Goal: Transaction & Acquisition: Subscribe to service/newsletter

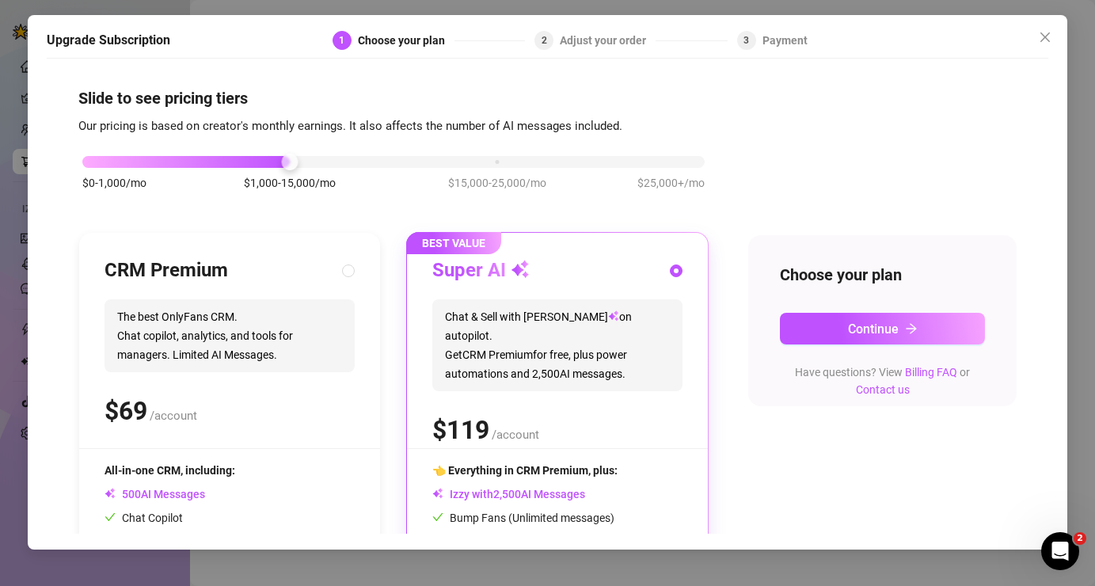
click at [588, 191] on div "$0-1,000/mo $1,000-15,000/mo $15,000-25,000/mo $25,000+/mo" at bounding box center [393, 180] width 630 height 89
click at [871, 321] on span "Continue" at bounding box center [873, 328] width 51 height 15
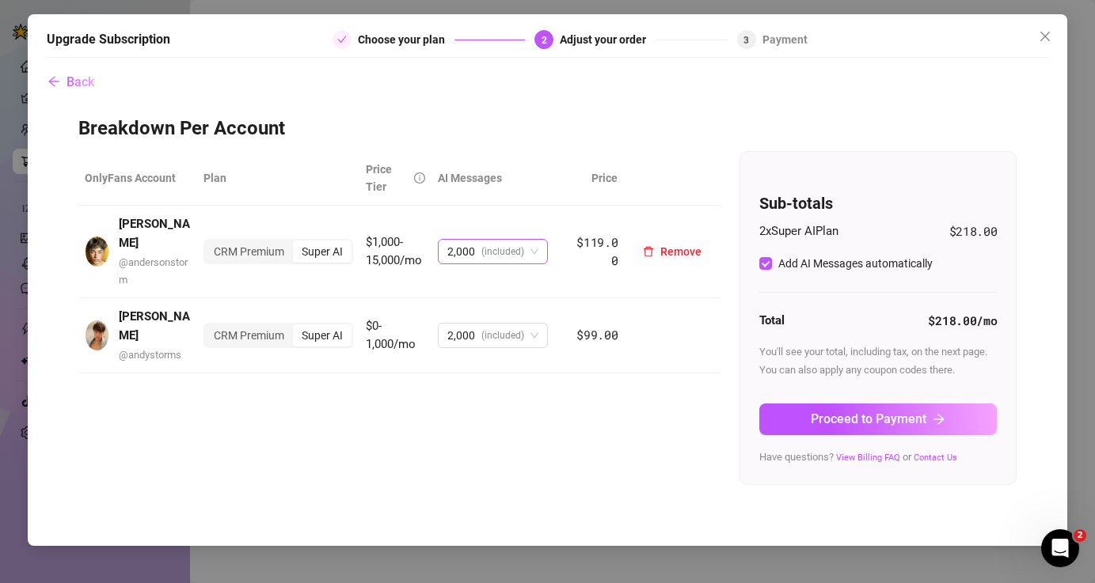
click at [504, 240] on span "(included)" at bounding box center [502, 252] width 43 height 24
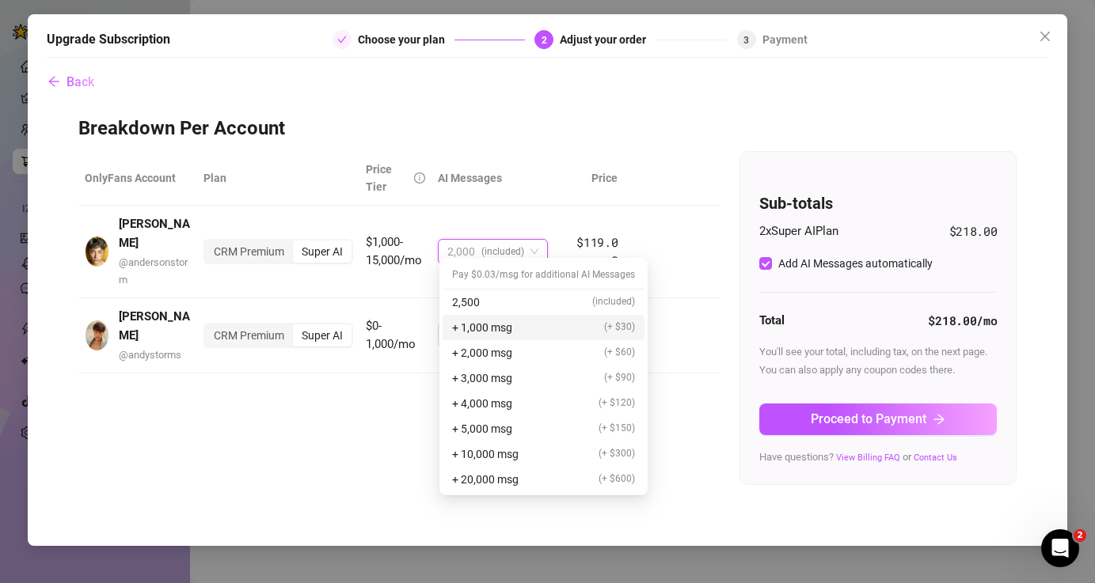
click at [393, 398] on div "OnlyFans Account Plan Price Tier AI Messages Price [PERSON_NAME] @ andersonstor…" at bounding box center [547, 318] width 939 height 334
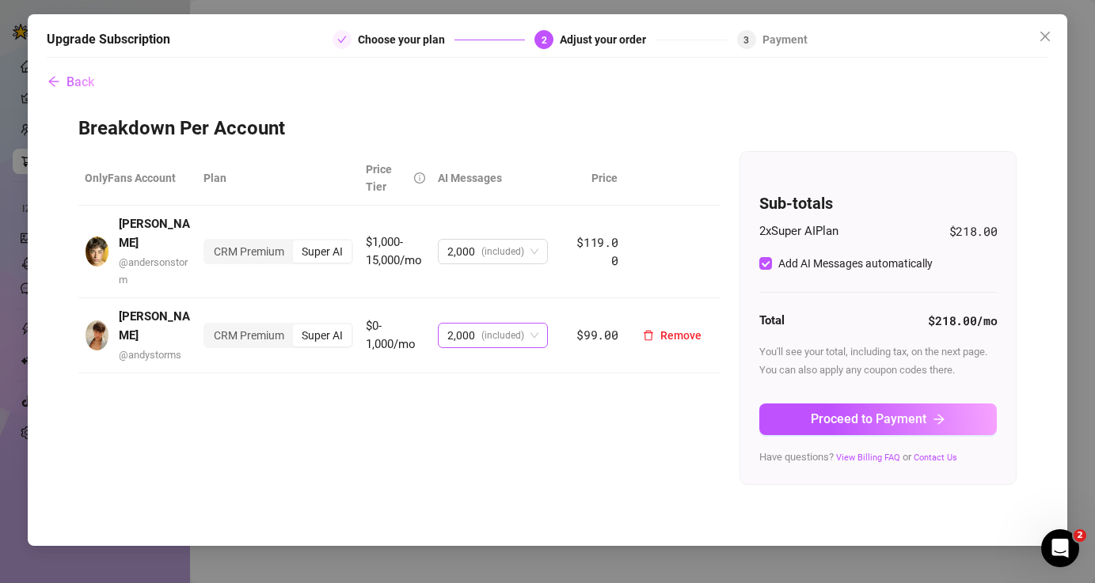
click at [503, 324] on span "(included)" at bounding box center [502, 336] width 43 height 24
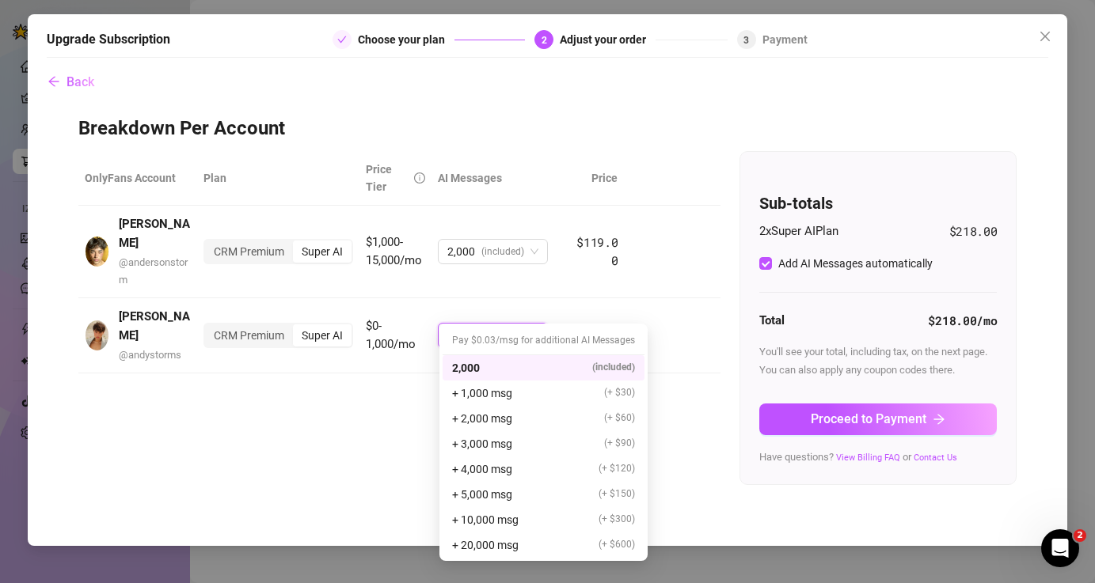
click at [408, 382] on div "OnlyFans Account Plan Price Tier AI Messages Price [PERSON_NAME] @ andersonstor…" at bounding box center [547, 318] width 939 height 334
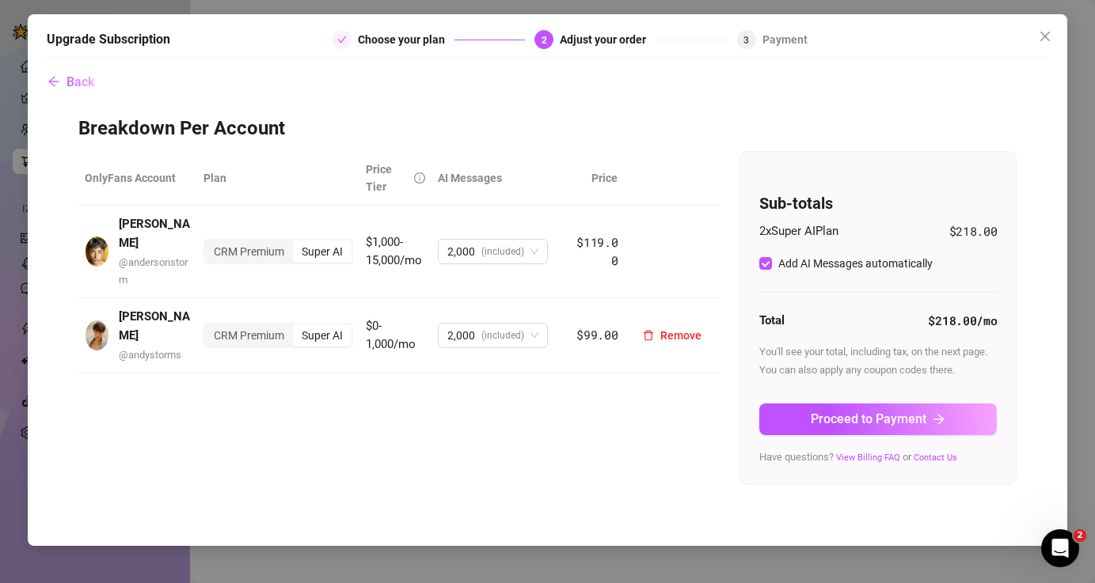
click at [497, 298] on td "2,000 (included)" at bounding box center [499, 335] width 137 height 75
click at [420, 424] on div "OnlyFans Account Plan Price Tier AI Messages Price [PERSON_NAME] @ andersonstor…" at bounding box center [547, 318] width 939 height 334
click at [870, 420] on span "Proceed to Payment" at bounding box center [869, 419] width 116 height 15
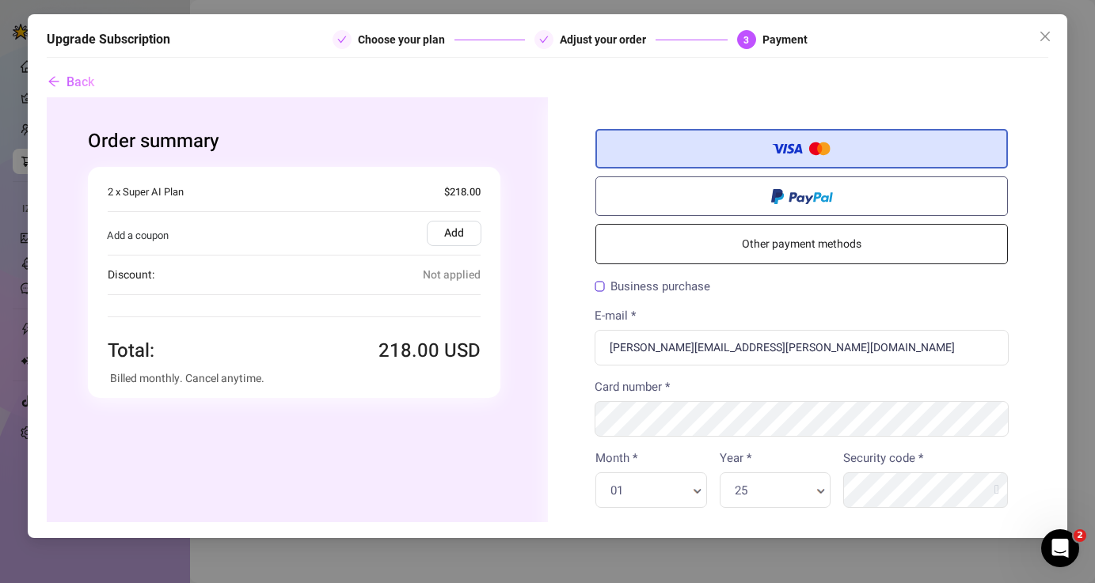
click at [469, 228] on label "Add" at bounding box center [453, 233] width 55 height 25
click at [46, 97] on input "Add" at bounding box center [46, 97] width 0 height 0
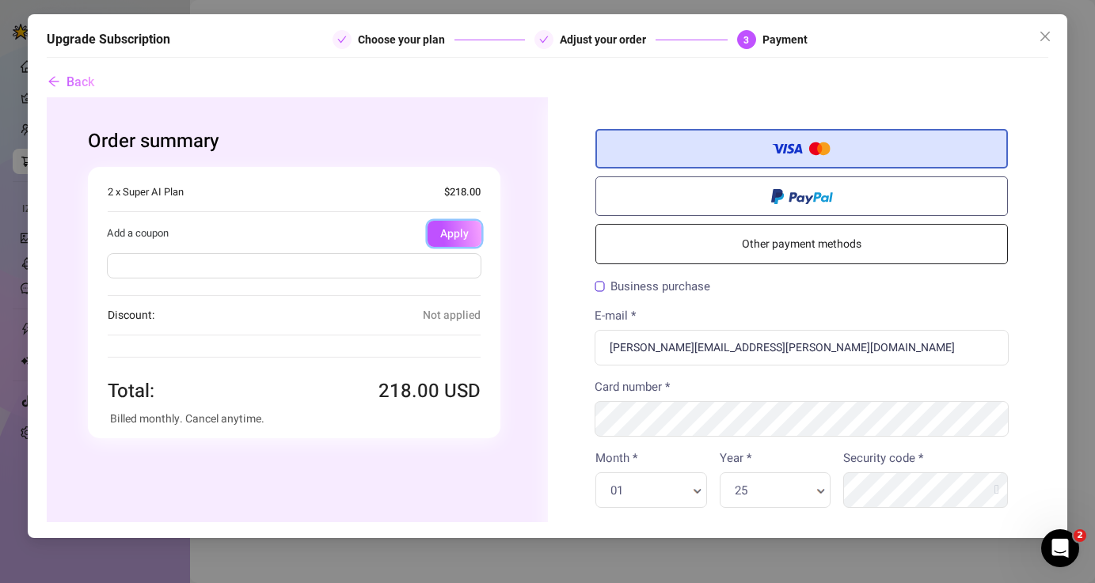
click at [465, 237] on button "Apply" at bounding box center [454, 234] width 54 height 26
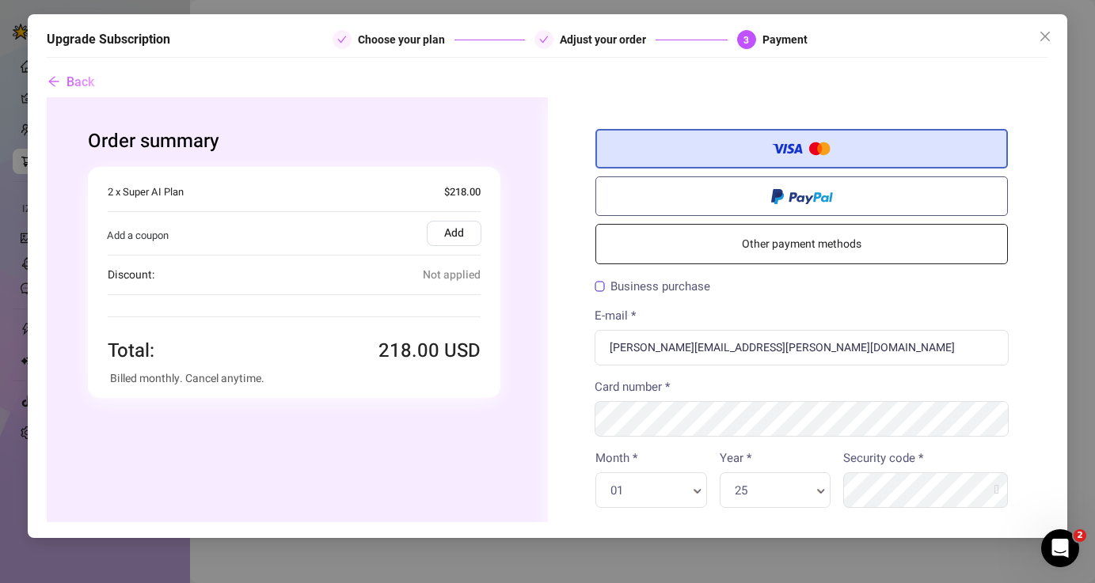
click at [806, 256] on link "Other payment methods" at bounding box center [801, 244] width 412 height 40
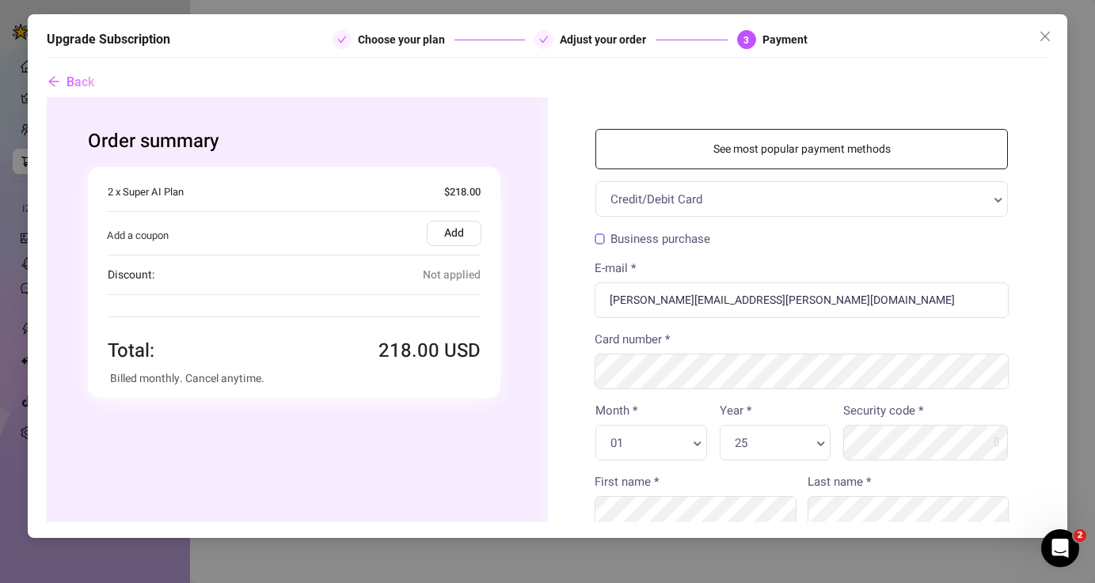
click at [565, 363] on div "See most popular payment methods Credit/Debit Card Credit/Debit Card PayPal Bil…" at bounding box center [800, 571] width 507 height 948
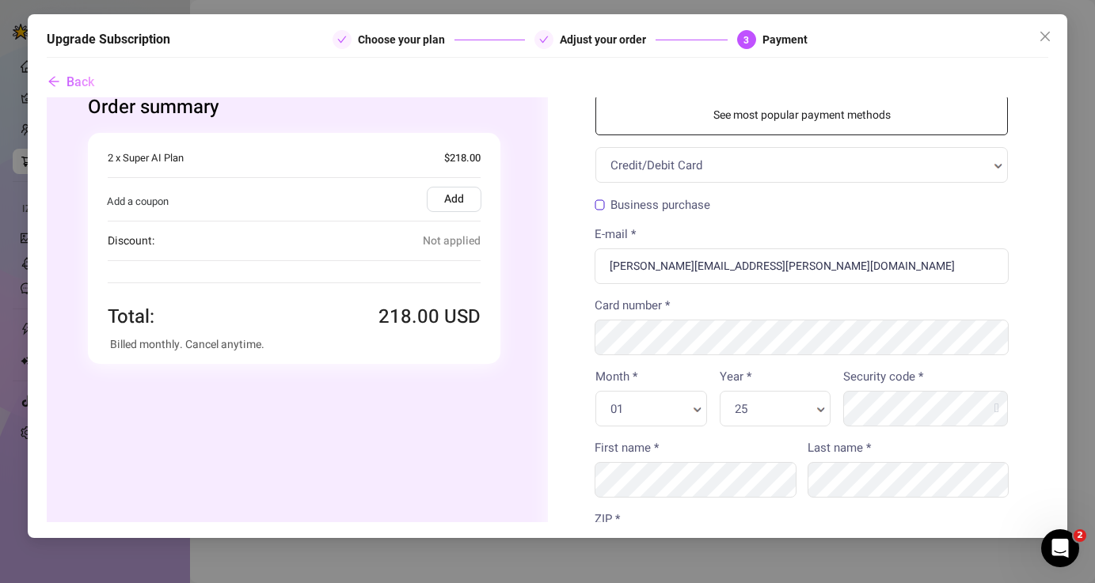
scroll to position [32, 0]
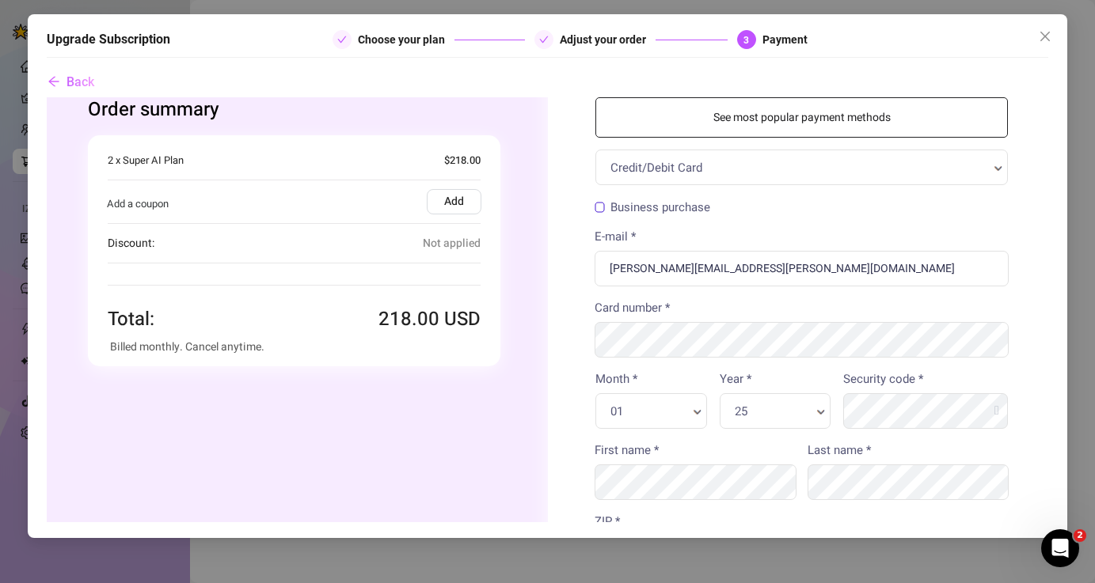
click at [1018, 250] on div "See most popular payment methods Credit/Debit Card Credit/Debit Card PayPal Bil…" at bounding box center [800, 540] width 507 height 948
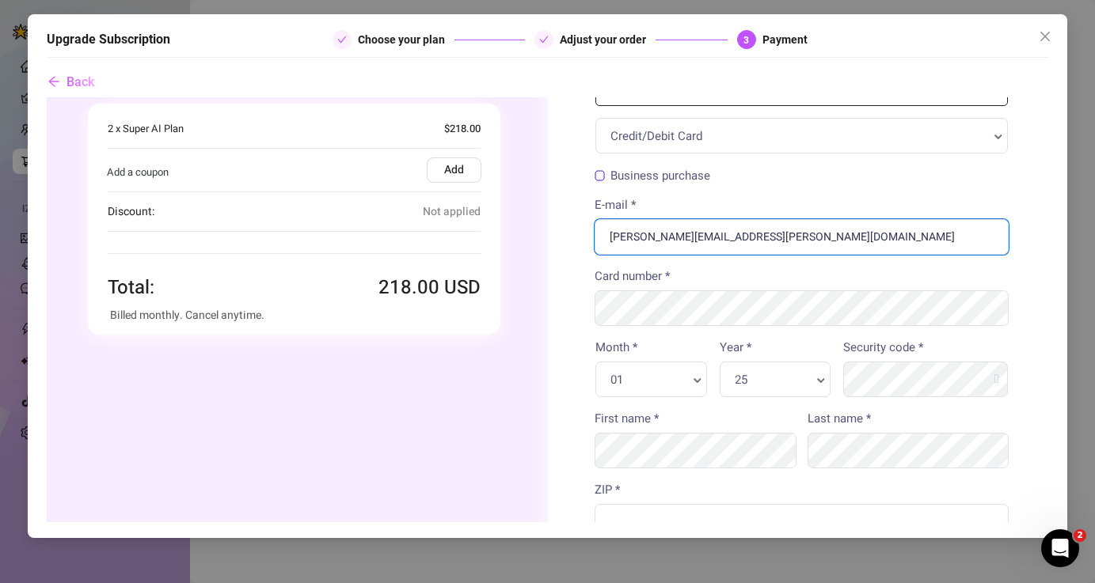
click at [997, 241] on input "[PERSON_NAME][EMAIL_ADDRESS][PERSON_NAME][DOMAIN_NAME]" at bounding box center [801, 237] width 414 height 36
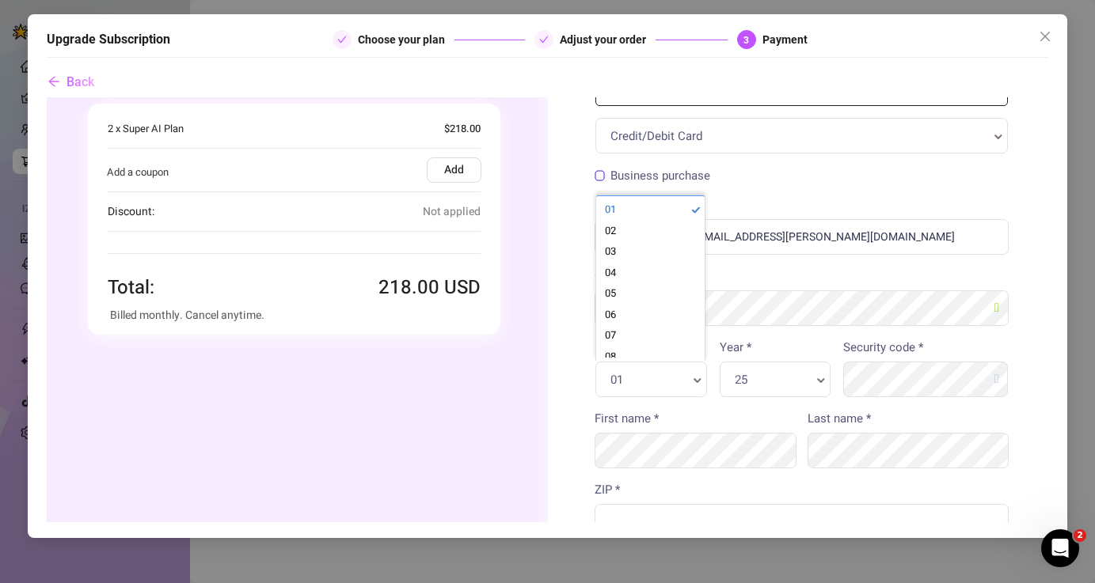
scroll to position [3, 0]
type input "0428"
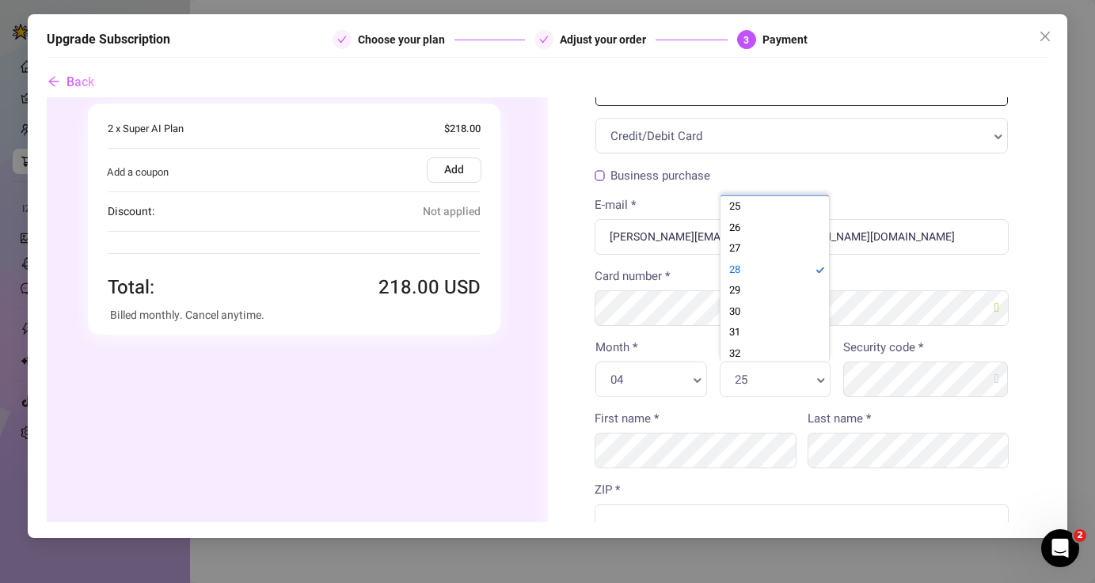
scroll to position [0, 0]
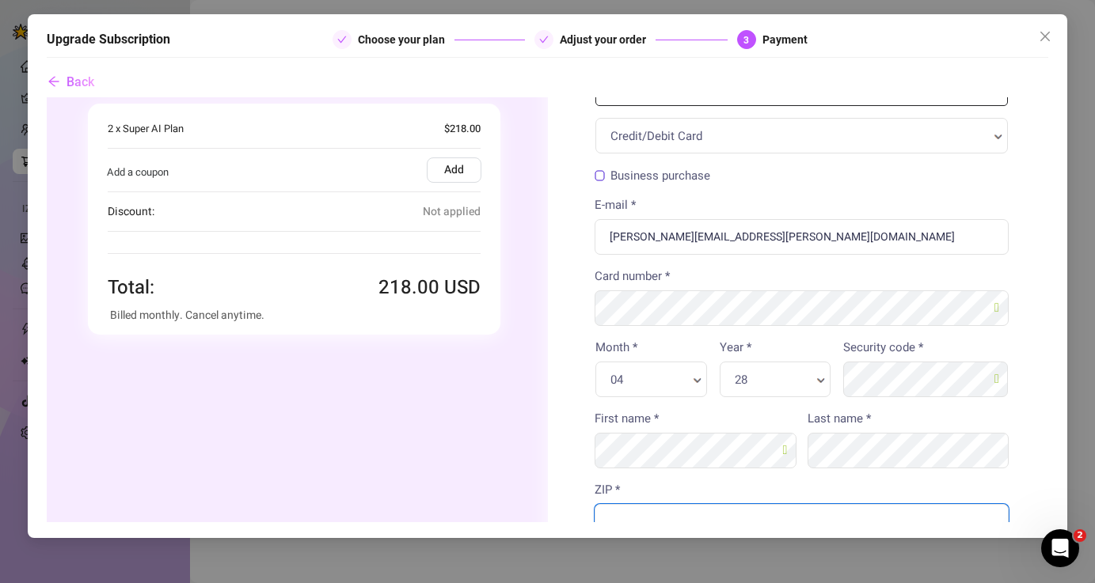
click at [759, 509] on input "ZIP *" at bounding box center [801, 522] width 414 height 36
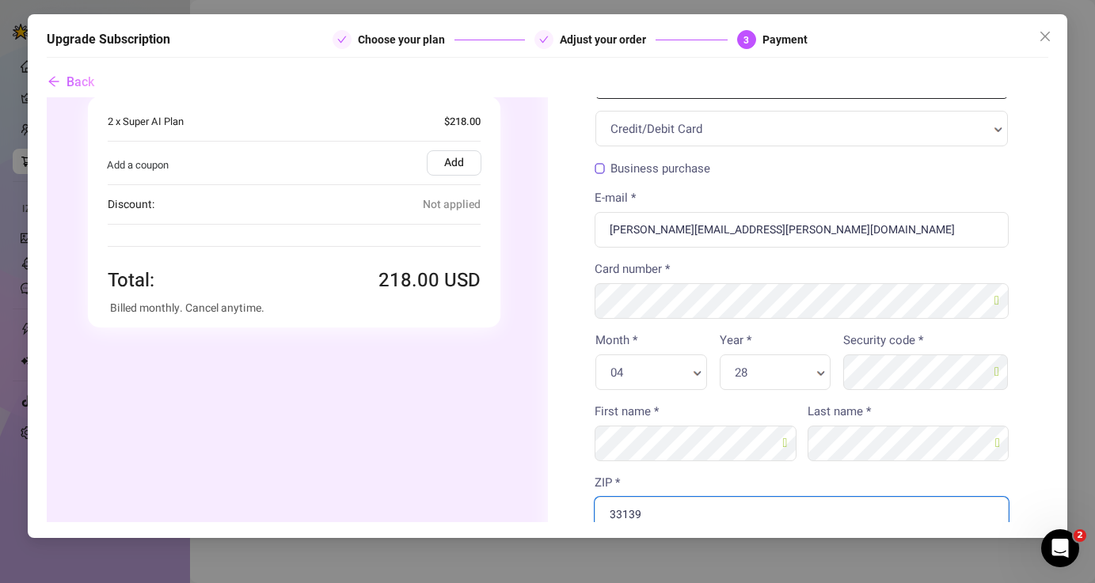
type input "33139"
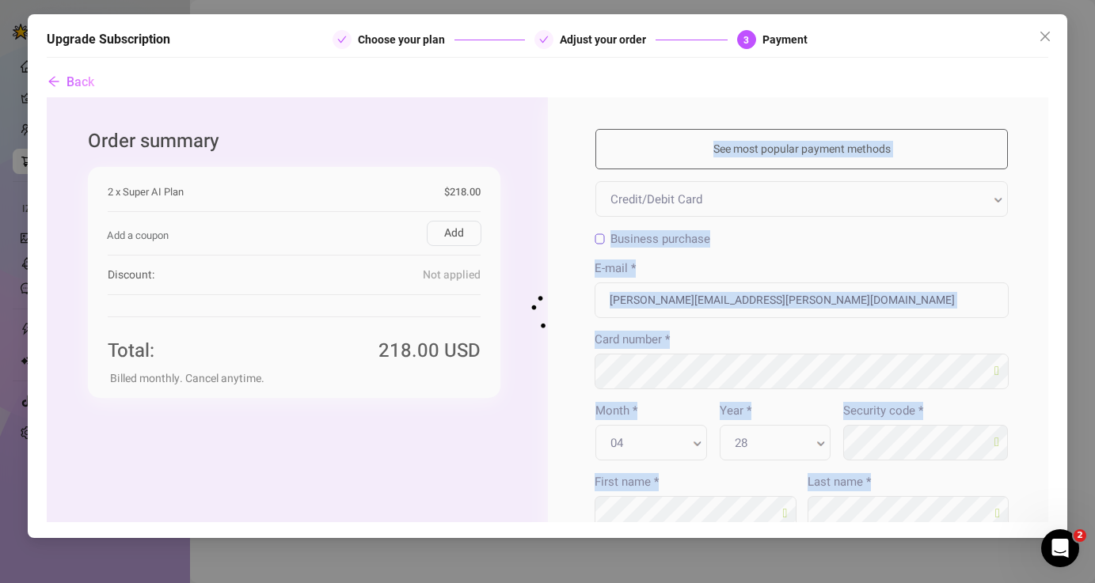
drag, startPoint x: 999, startPoint y: 276, endPoint x: 983, endPoint y: 68, distance: 208.8
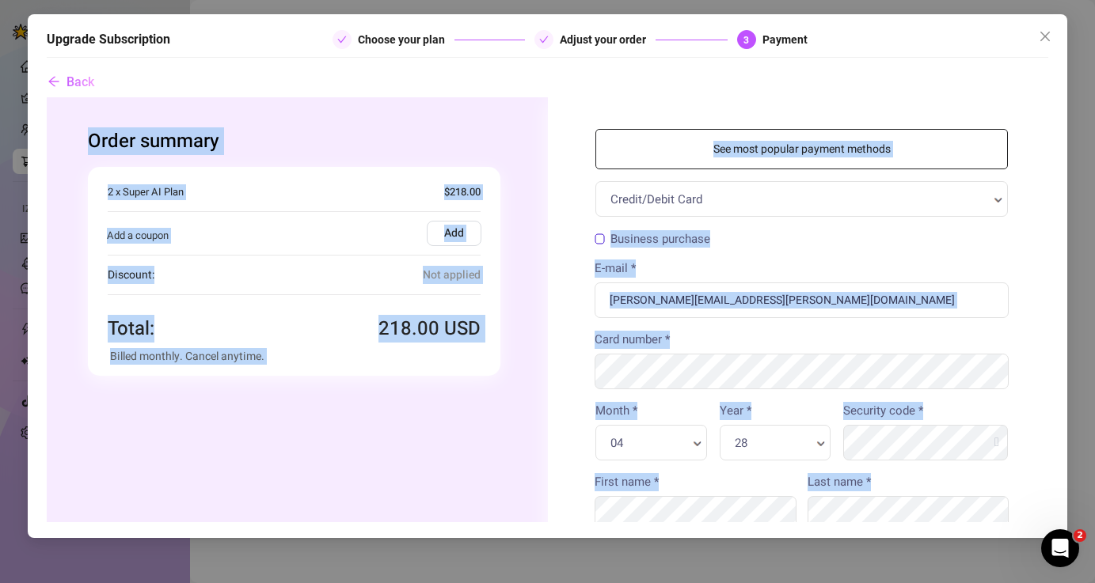
click at [859, 234] on div "Business purchase" at bounding box center [801, 240] width 414 height 21
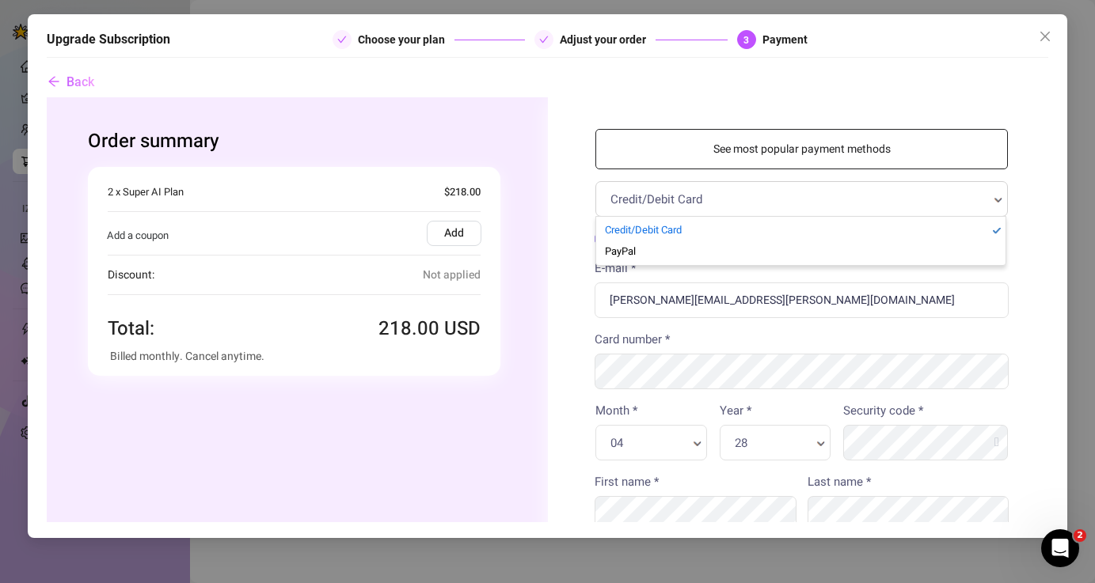
click at [1058, 237] on div "Upgrade Subscription Choose your plan Adjust your order 3 Payment Back" at bounding box center [548, 276] width 1040 height 524
click at [1053, 238] on div "Upgrade Subscription Choose your plan Adjust your order 3 Payment Back" at bounding box center [548, 276] width 1040 height 524
click at [1050, 238] on div "Upgrade Subscription Choose your plan Adjust your order 3 Payment Back" at bounding box center [548, 276] width 1040 height 524
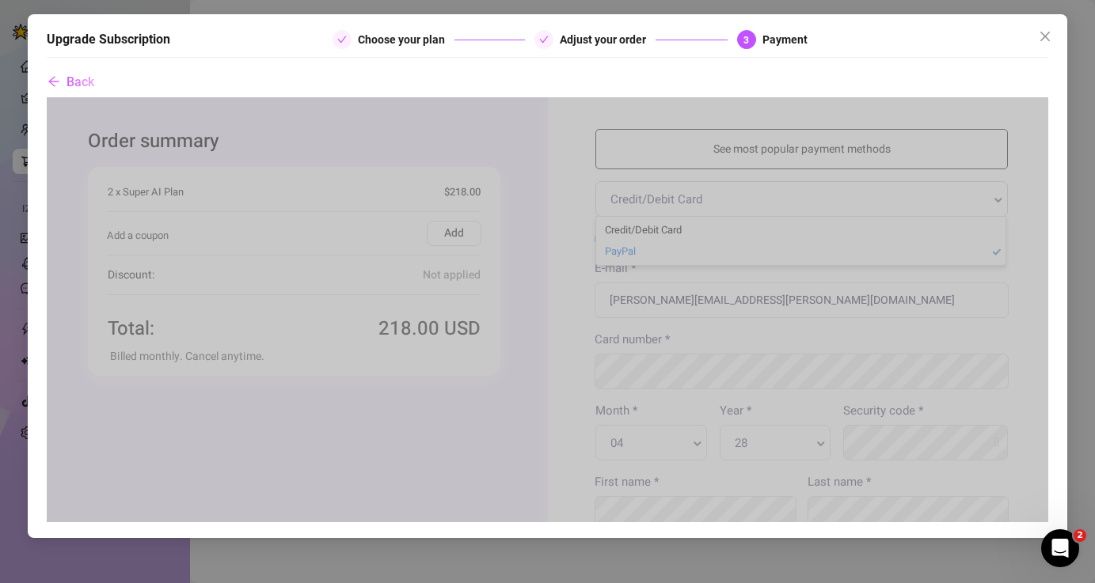
drag, startPoint x: 1050, startPoint y: 243, endPoint x: 1028, endPoint y: 546, distance: 304.0
click at [1028, 546] on div "Upgrade Subscription Choose your plan Adjust your order 3 Payment Back" at bounding box center [547, 291] width 1095 height 583
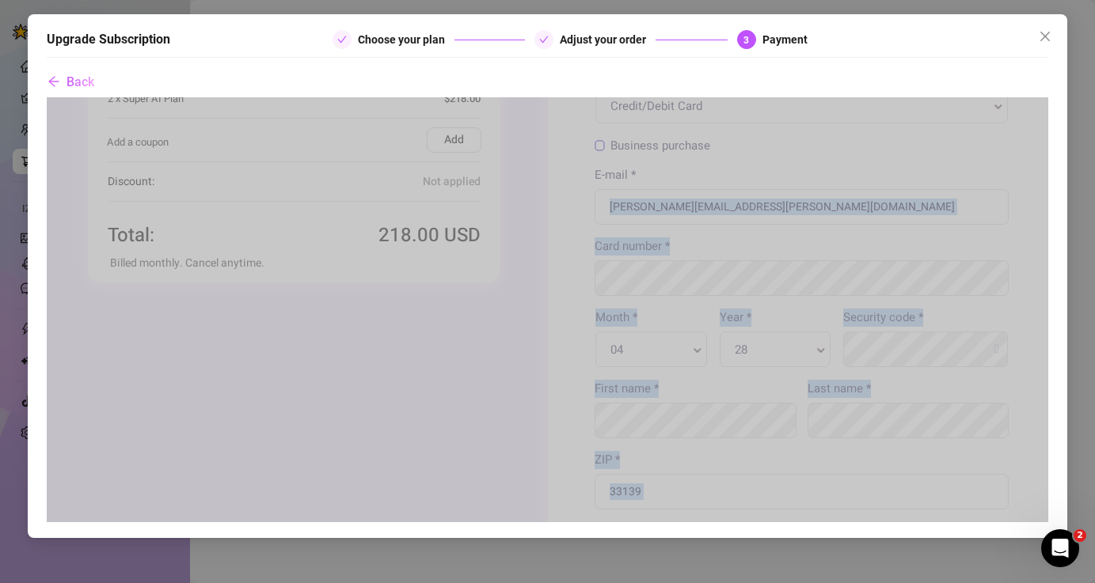
scroll to position [522, 0]
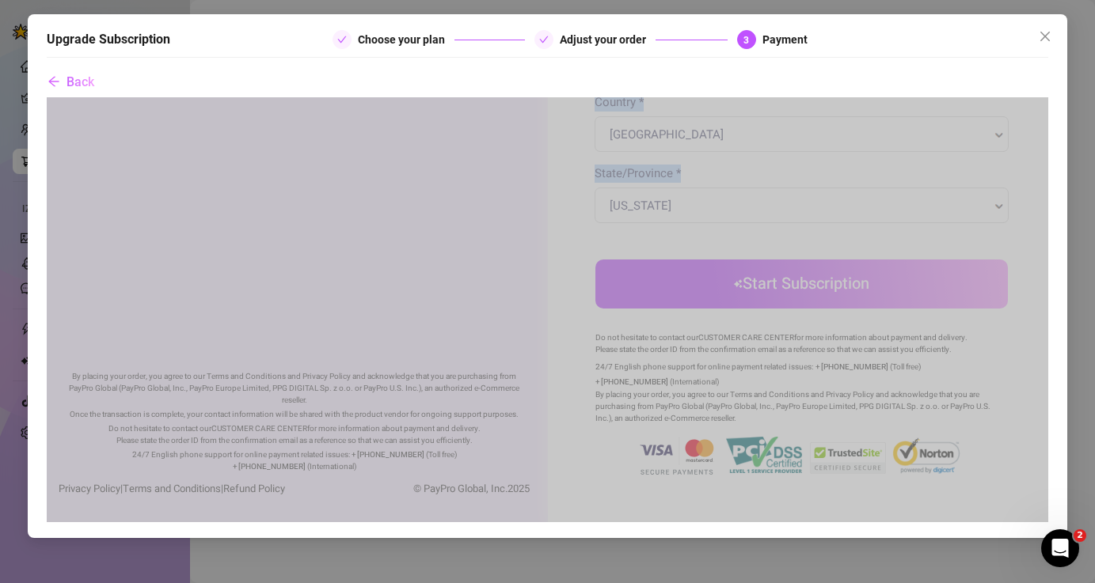
drag, startPoint x: 794, startPoint y: 325, endPoint x: 798, endPoint y: 205, distance: 120.4
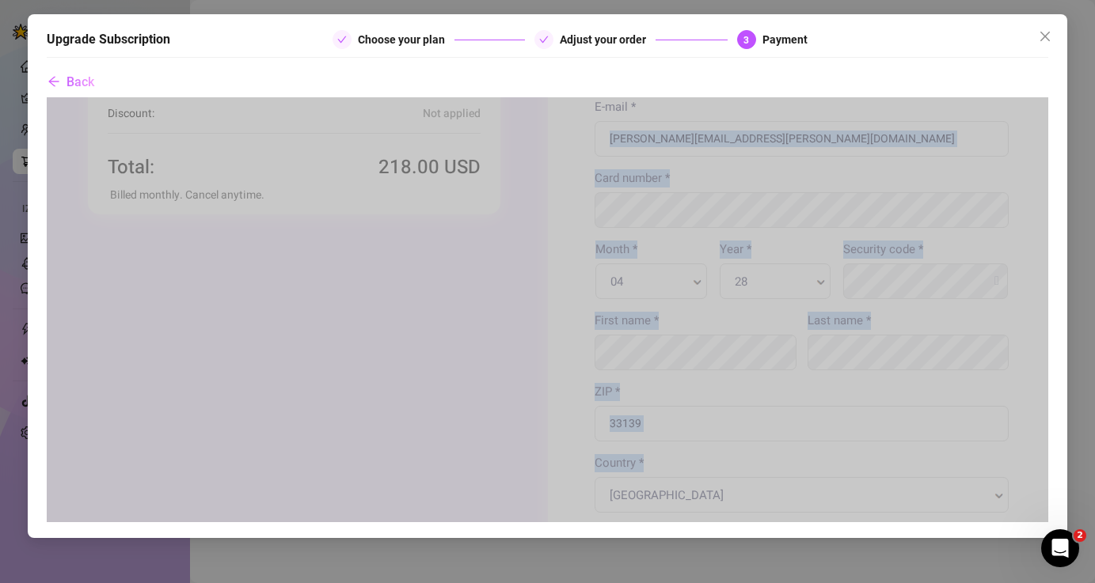
scroll to position [0, 0]
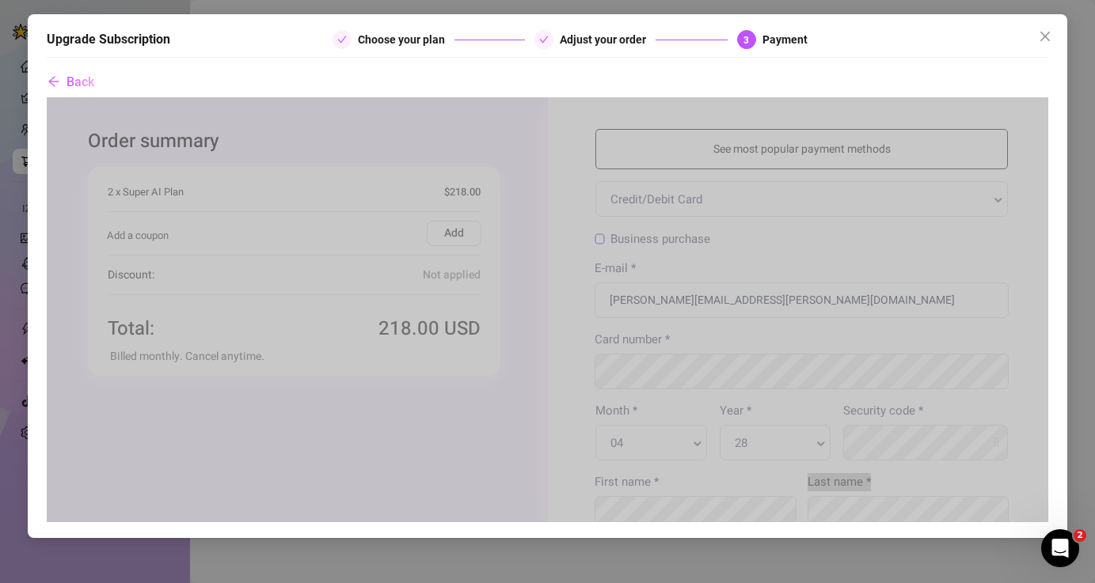
drag, startPoint x: 780, startPoint y: 228, endPoint x: 686, endPoint y: 535, distance: 321.3
click at [686, 535] on html "Order summary 1 x" at bounding box center [547, 571] width 1002 height 948
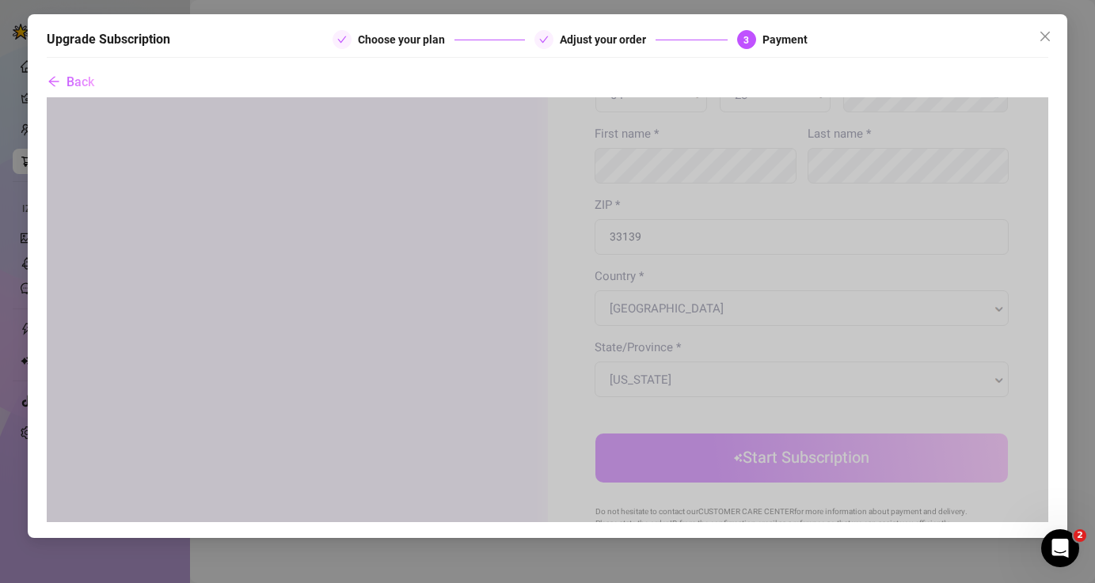
scroll to position [324, 0]
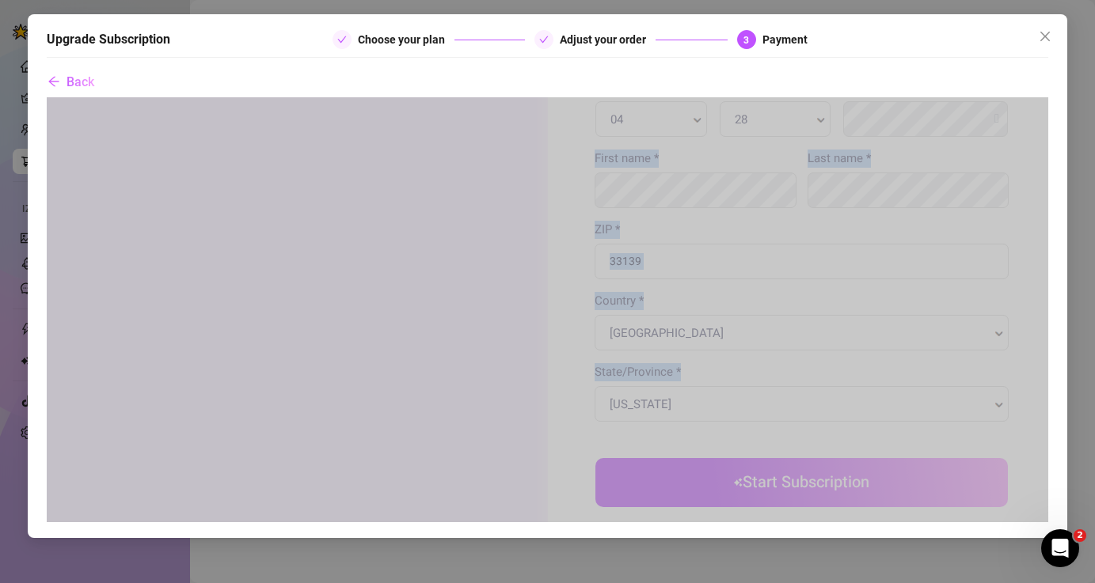
drag, startPoint x: 733, startPoint y: 458, endPoint x: 717, endPoint y: 426, distance: 36.1
click at [717, 426] on div "Business purchase Check! E-mail * [PERSON_NAME][EMAIL_ADDRESS][PERSON_NAME][DOM…" at bounding box center [801, 170] width 412 height 529
click at [561, 432] on div "See most popular payment methods Credit/Debit Card Credit/Debit Card PayPal Bil…" at bounding box center [800, 248] width 507 height 948
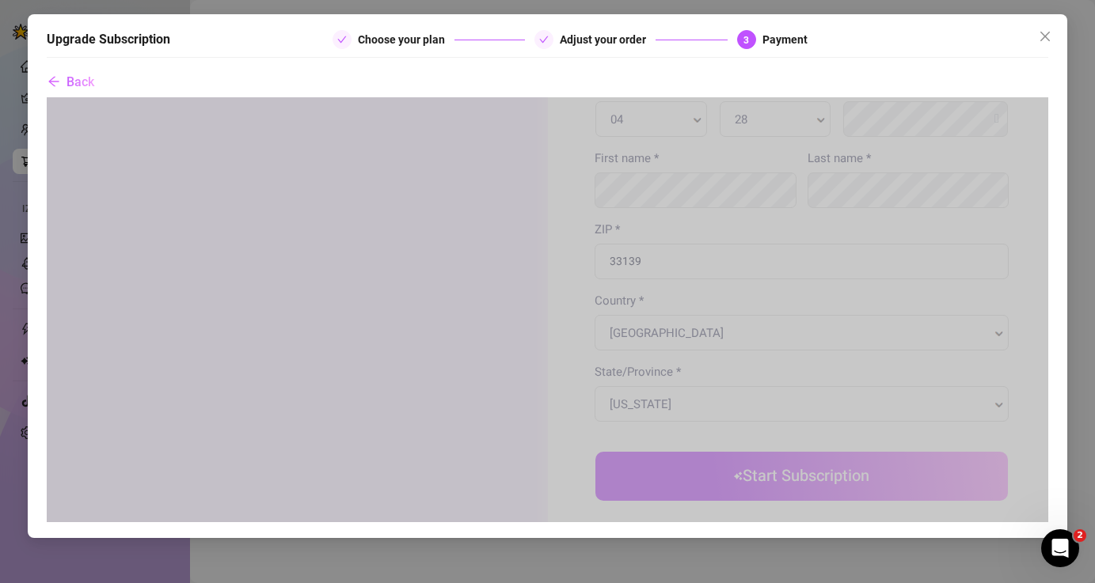
click at [751, 483] on button "Start Subscription" at bounding box center [801, 476] width 412 height 49
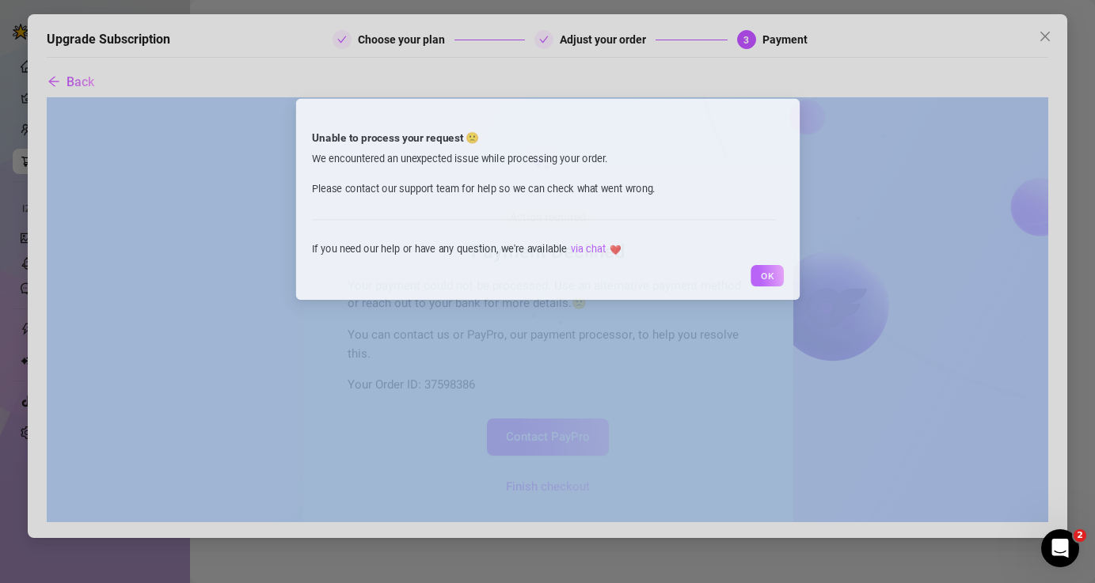
scroll to position [0, 0]
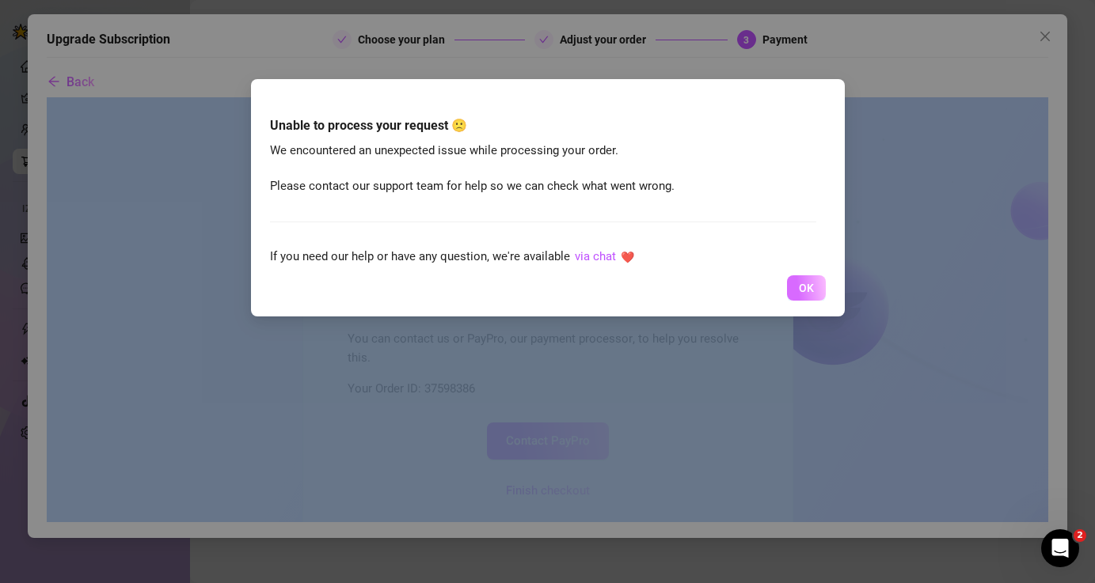
click at [807, 287] on span "OK" at bounding box center [806, 288] width 15 height 13
